Goal: Navigation & Orientation: Find specific page/section

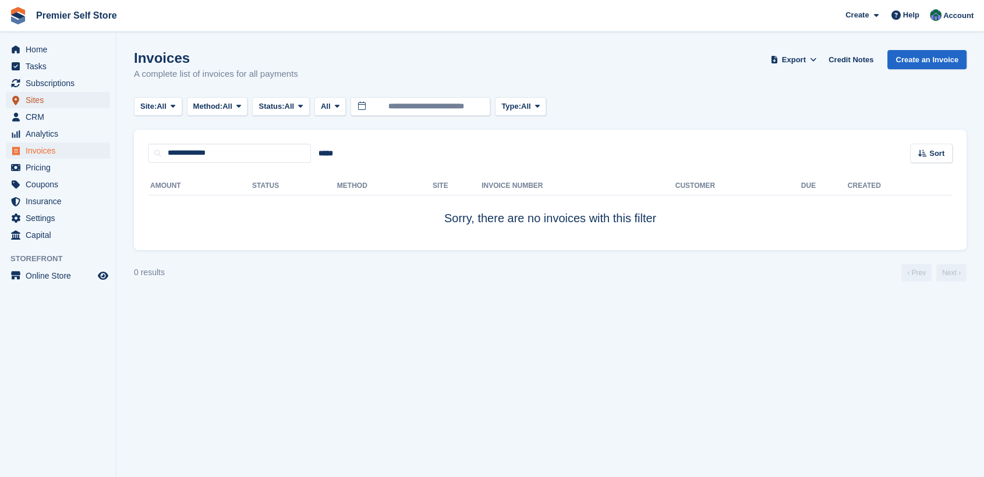
click at [36, 100] on span "Sites" at bounding box center [61, 100] width 70 height 16
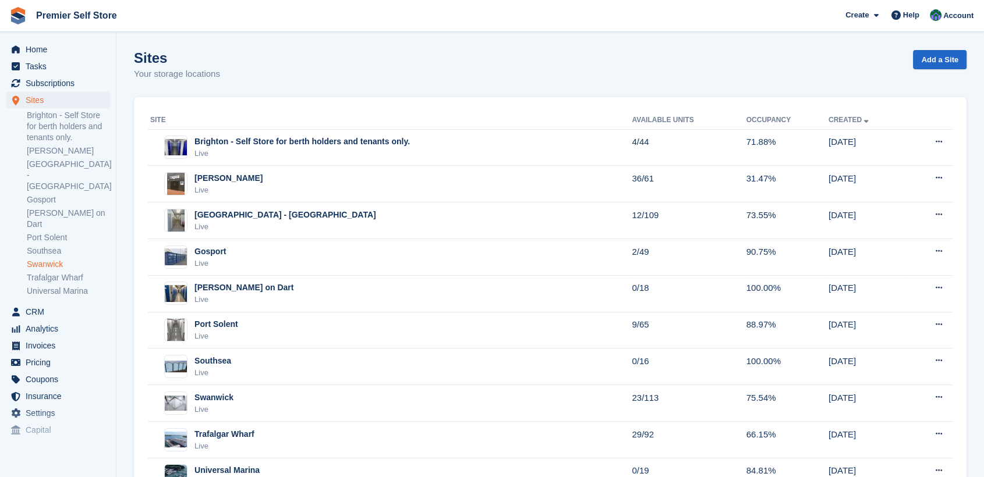
click at [47, 259] on link "Swanwick" at bounding box center [68, 264] width 83 height 11
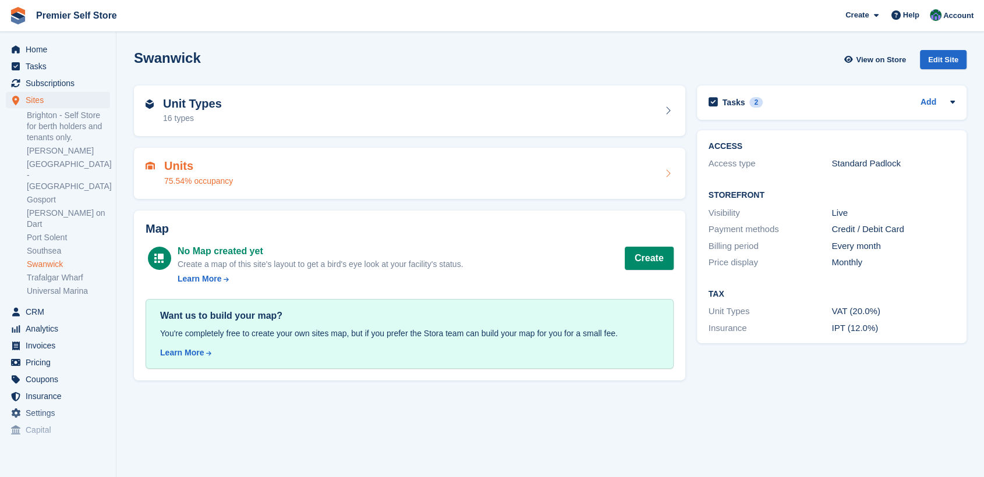
click at [291, 183] on div "Units 75.54% occupancy" at bounding box center [410, 173] width 528 height 28
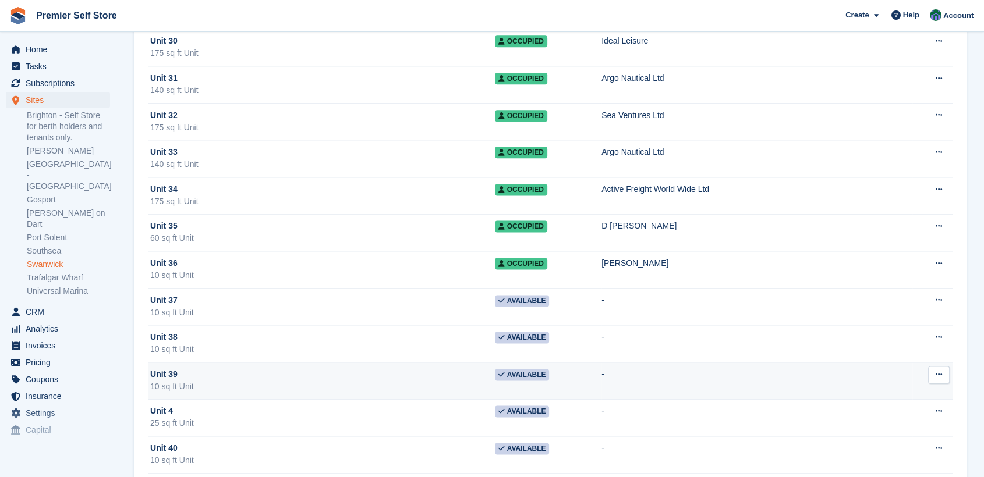
scroll to position [1681, 0]
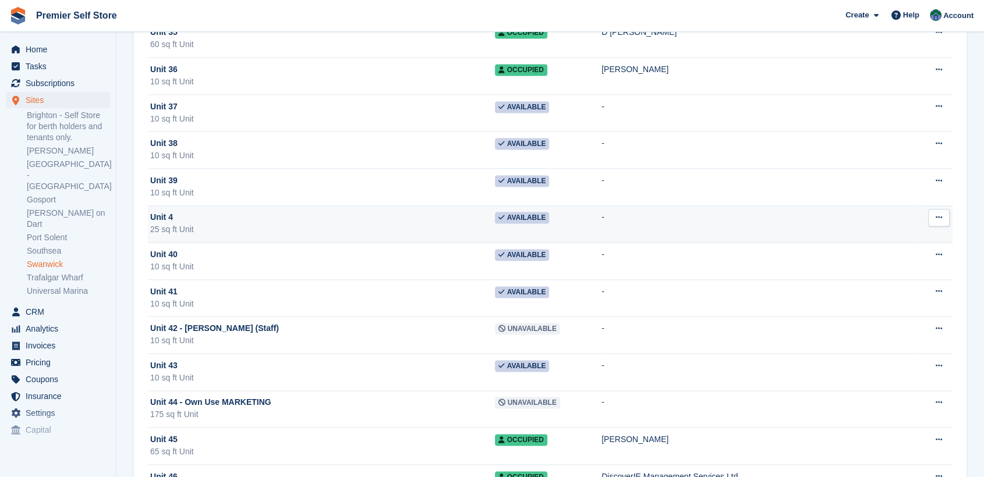
click at [164, 211] on span "Unit 4" at bounding box center [161, 217] width 23 height 12
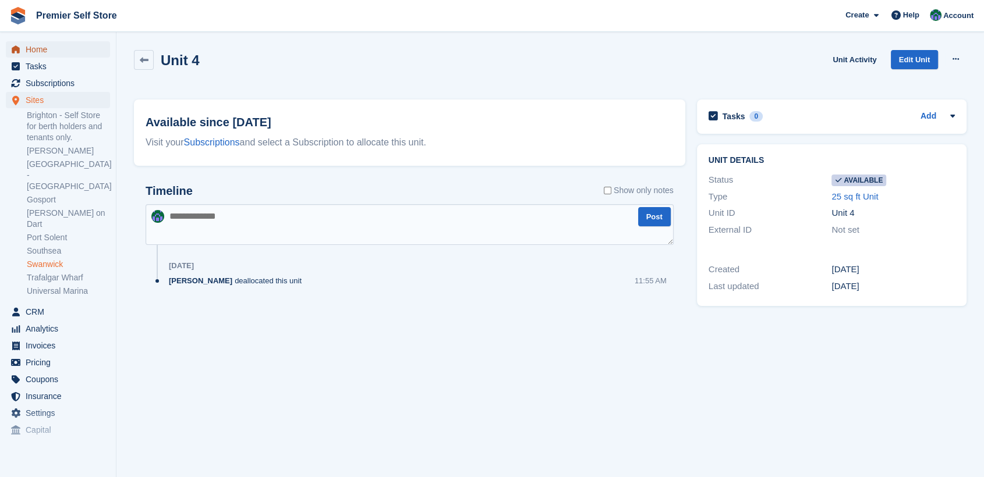
click at [42, 51] on span "Home" at bounding box center [61, 49] width 70 height 16
